Goal: Navigation & Orientation: Find specific page/section

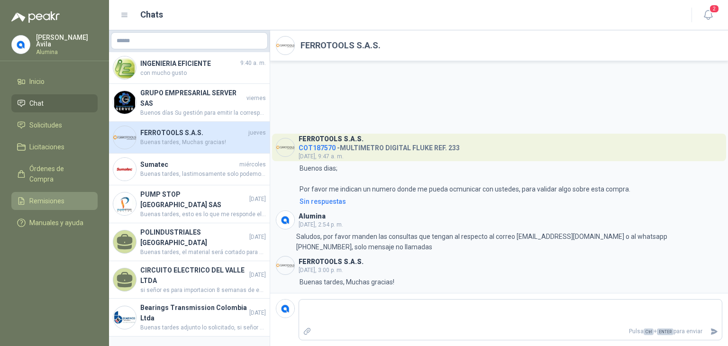
click at [58, 196] on span "Remisiones" at bounding box center [46, 201] width 35 height 10
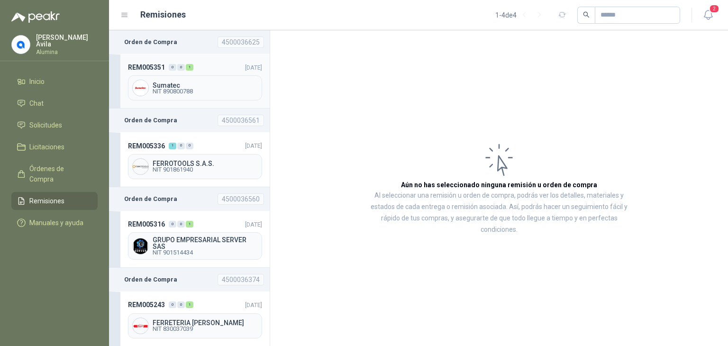
click at [175, 82] on span "Sumatec" at bounding box center [205, 85] width 105 height 7
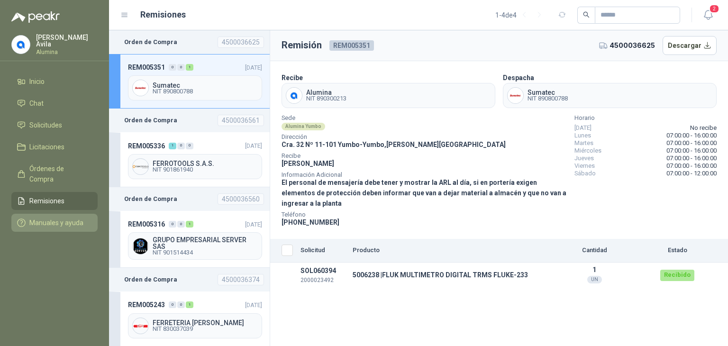
click at [47, 218] on span "Manuales y ayuda" at bounding box center [56, 223] width 54 height 10
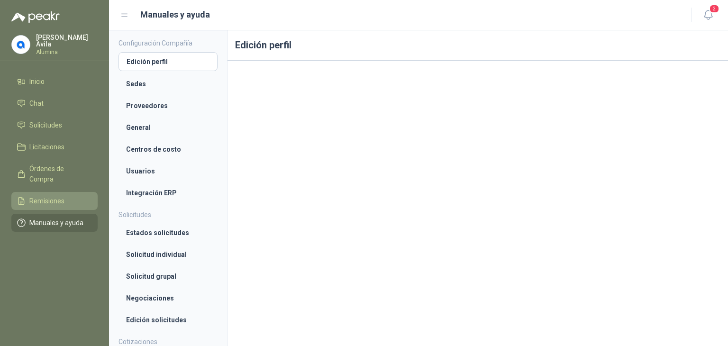
click at [56, 196] on span "Remisiones" at bounding box center [46, 201] width 35 height 10
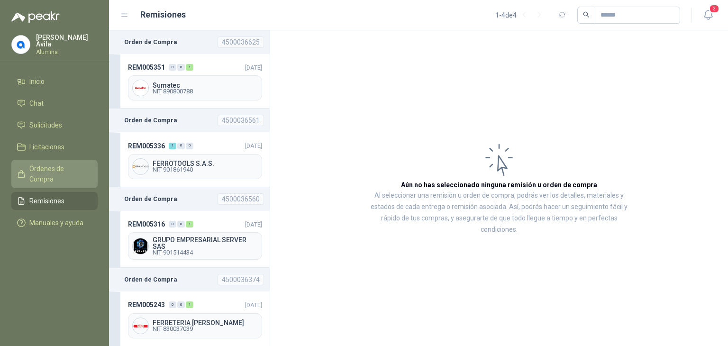
click at [68, 169] on span "Órdenes de Compra" at bounding box center [58, 174] width 59 height 21
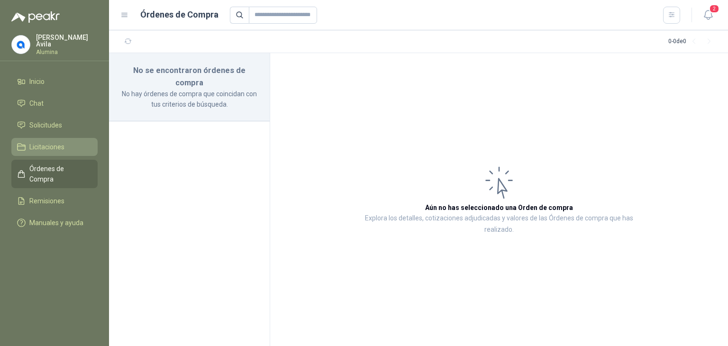
click at [61, 148] on span "Licitaciones" at bounding box center [46, 147] width 35 height 10
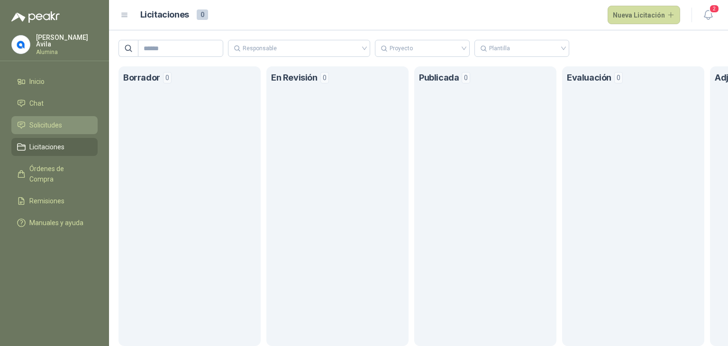
click at [51, 124] on span "Solicitudes" at bounding box center [45, 125] width 33 height 10
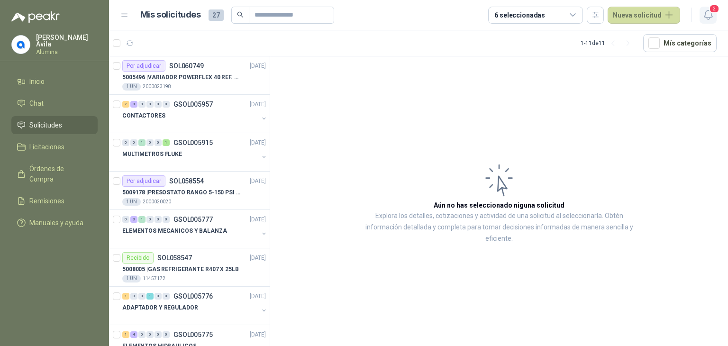
click at [711, 14] on icon "button" at bounding box center [709, 15] width 12 height 12
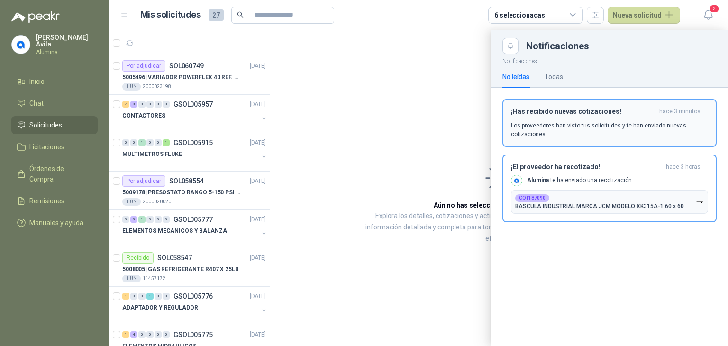
click at [598, 114] on h3 "¡Has recibido nuevas cotizaciones!" at bounding box center [583, 112] width 145 height 8
